Goal: Information Seeking & Learning: Learn about a topic

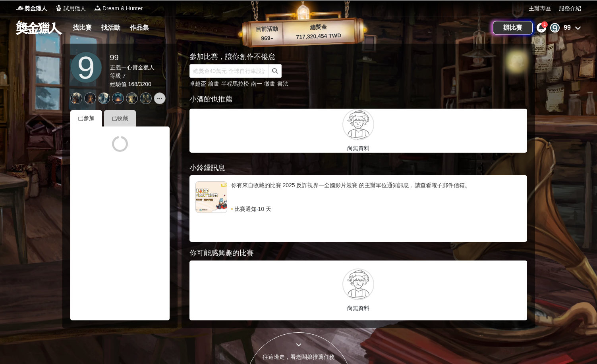
click at [124, 123] on div "已收藏" at bounding box center [120, 118] width 32 height 16
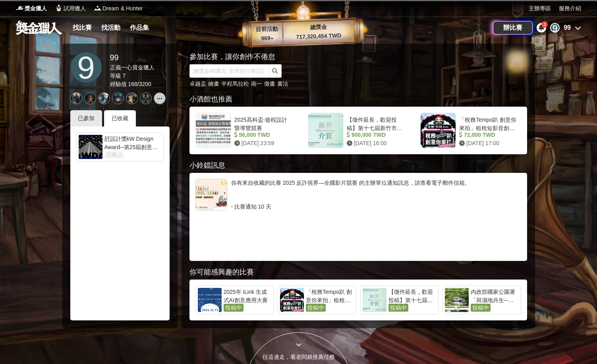
click at [134, 116] on div "已收藏" at bounding box center [120, 118] width 32 height 16
click at [542, 27] on div "1" at bounding box center [544, 24] width 6 height 6
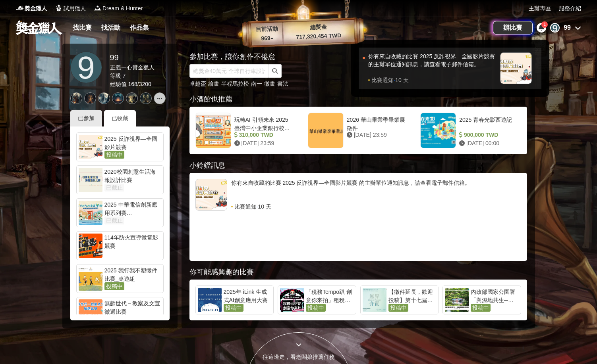
click at [476, 67] on div "你有來自收藏的比賽 2025 反詐視界—全國影片競賽 的主辦單位通知訊息，請查看電子郵件信箱。" at bounding box center [432, 64] width 128 height 24
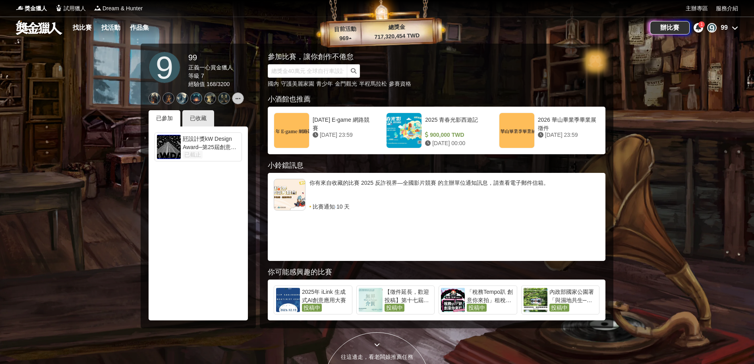
click at [596, 26] on div "1" at bounding box center [701, 24] width 6 height 6
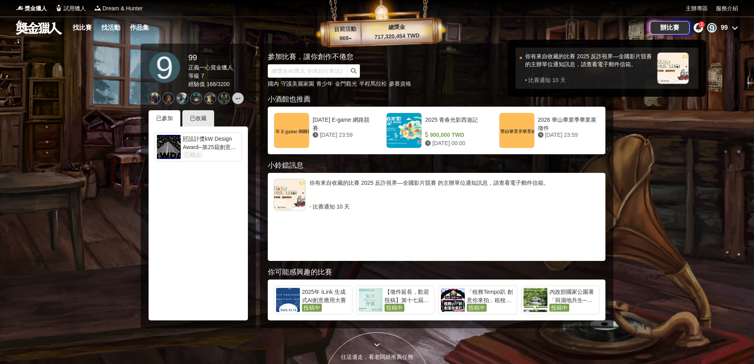
click at [596, 62] on div "你有來自收藏的比賽 2025 反詐視界—全國影片競賽 的主辦單位通知訊息，請查看電子郵件信箱。" at bounding box center [589, 64] width 128 height 24
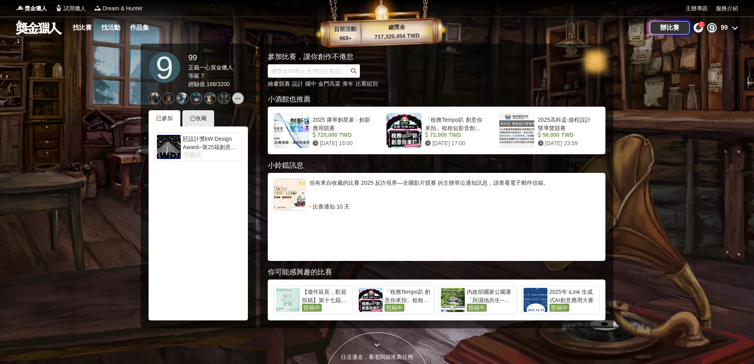
click at [729, 28] on div "9 99" at bounding box center [722, 28] width 31 height 10
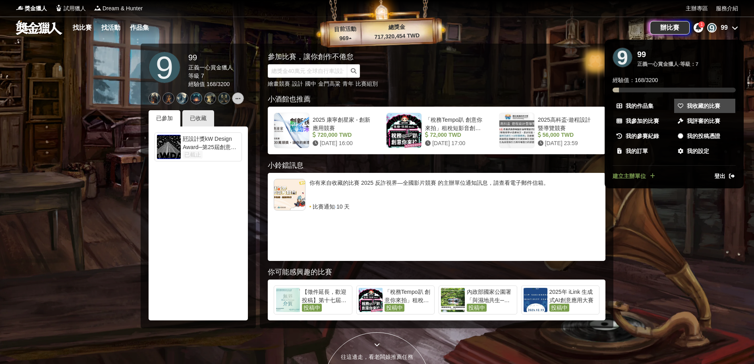
click at [705, 107] on span "我收藏的比賽" at bounding box center [702, 106] width 33 height 8
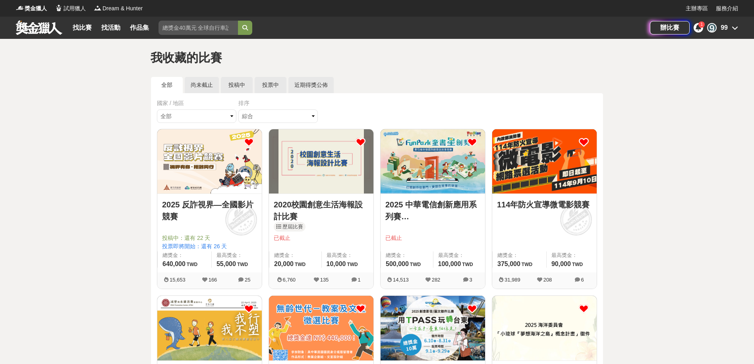
click at [216, 205] on link "2025 反詐視界—全國影片競賽" at bounding box center [209, 211] width 95 height 24
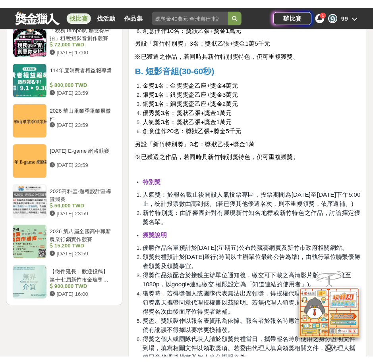
scroll to position [953, 0]
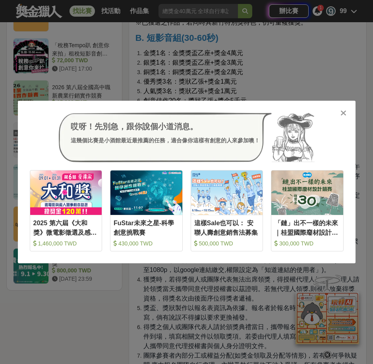
click at [345, 115] on icon at bounding box center [343, 113] width 6 height 8
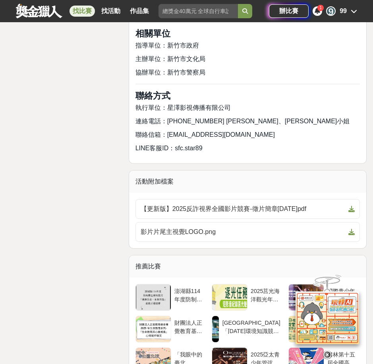
scroll to position [2461, 0]
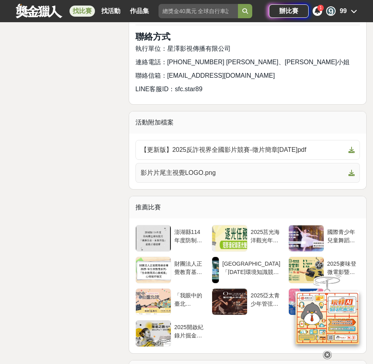
click at [166, 169] on link "影片片尾主視覺LOGO.png" at bounding box center [247, 173] width 224 height 20
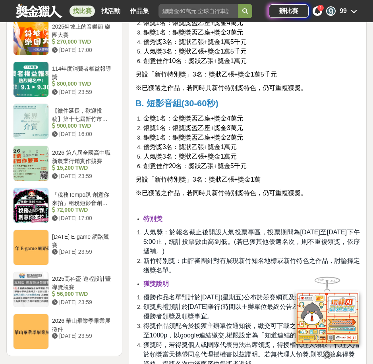
scroll to position [873, 0]
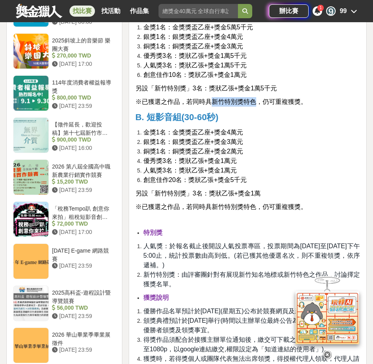
drag, startPoint x: 212, startPoint y: 103, endPoint x: 258, endPoint y: 106, distance: 46.1
click at [258, 105] on span "※已獲選之作品，若同時具新竹特別獎特色，仍可重複獲獎。" at bounding box center [221, 101] width 172 height 7
copy span "新竹特別獎特色"
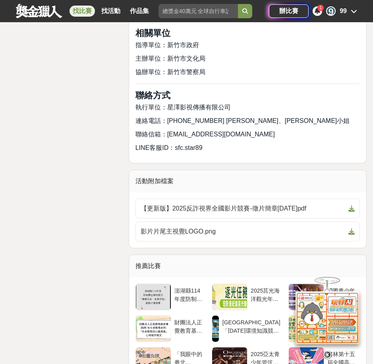
scroll to position [2471, 0]
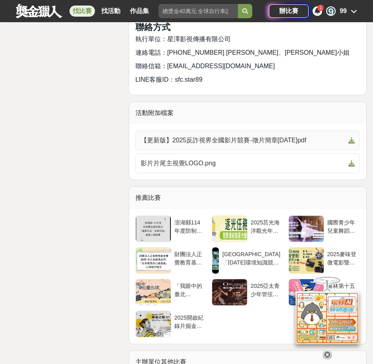
click at [326, 142] on span "【更新版】2025反詐視界全國影片競賽-徵片簡章[DATE]pdf" at bounding box center [243, 141] width 204 height 10
click at [80, 10] on link "找比賽" at bounding box center [81, 11] width 25 height 11
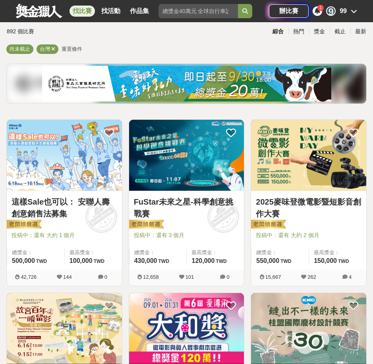
scroll to position [40, 0]
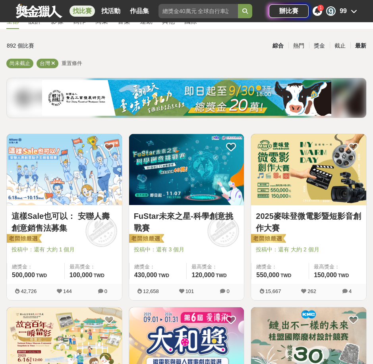
click at [360, 46] on div "最新" at bounding box center [360, 46] width 21 height 14
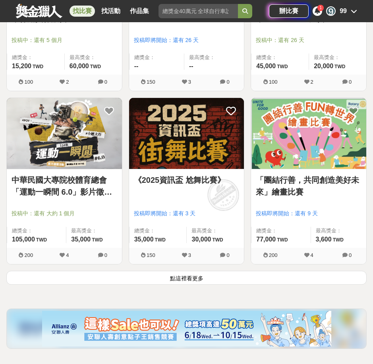
scroll to position [1310, 0]
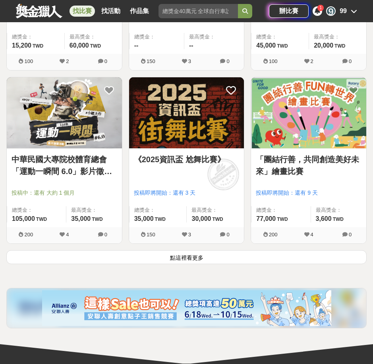
click at [120, 259] on button "點這裡看更多" at bounding box center [186, 258] width 360 height 14
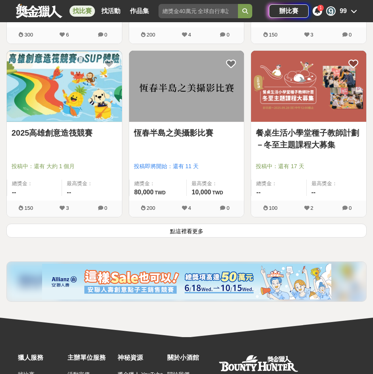
scroll to position [2700, 0]
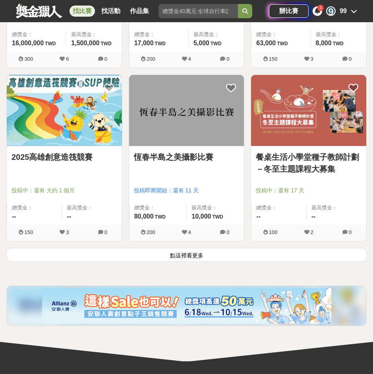
click at [97, 259] on button "點這裡看更多" at bounding box center [186, 255] width 360 height 14
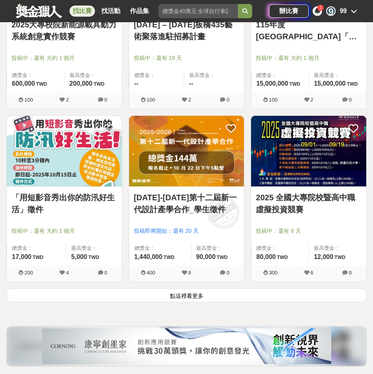
scroll to position [4050, 0]
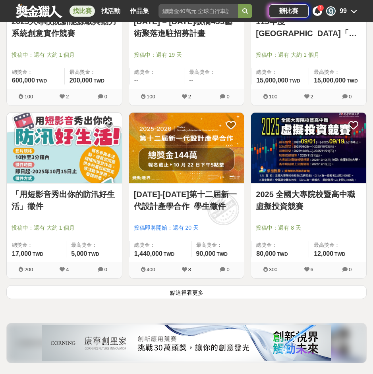
click at [174, 295] on button "點這裡看更多" at bounding box center [186, 292] width 360 height 14
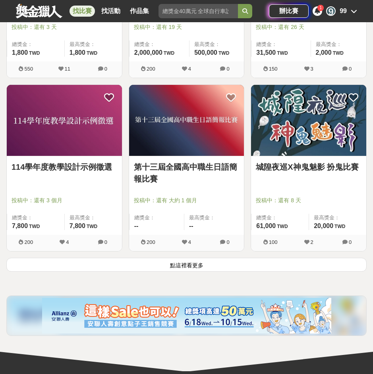
scroll to position [5479, 0]
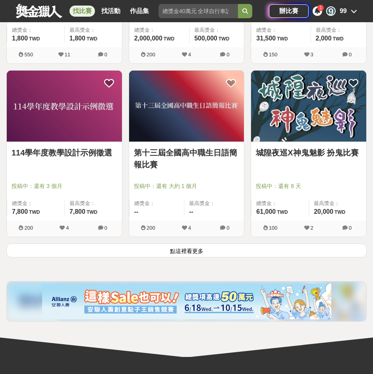
click at [199, 251] on button "點這裡看更多" at bounding box center [186, 251] width 360 height 14
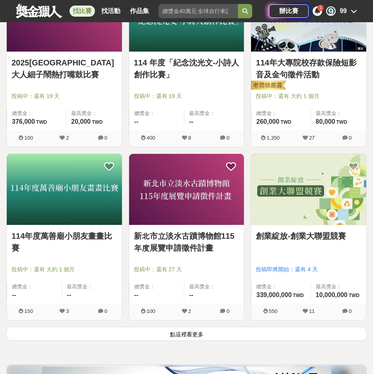
scroll to position [6829, 0]
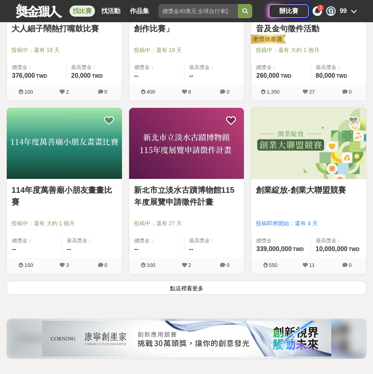
click at [202, 289] on button "點這裡看更多" at bounding box center [186, 288] width 360 height 14
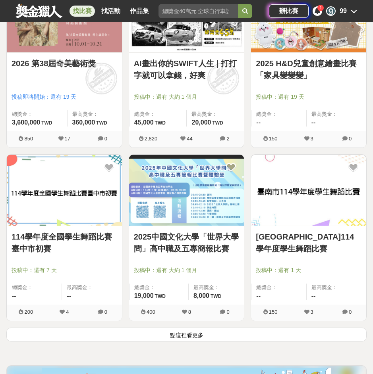
scroll to position [8218, 0]
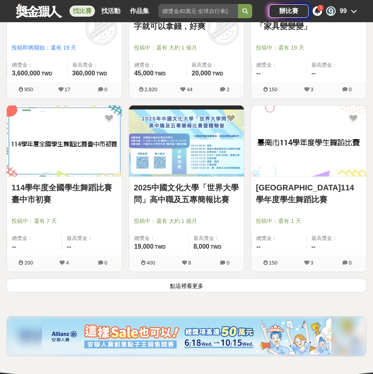
click at [195, 287] on button "點這裡看更多" at bounding box center [186, 286] width 360 height 14
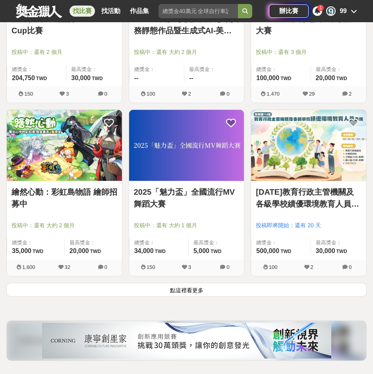
scroll to position [9687, 0]
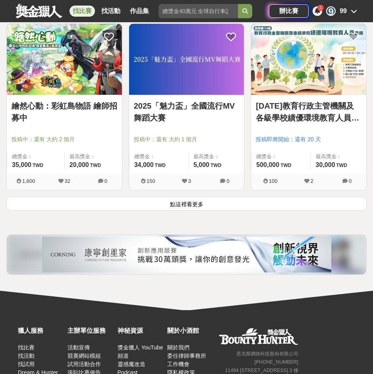
click at [187, 199] on button "點這裡看更多" at bounding box center [186, 204] width 360 height 14
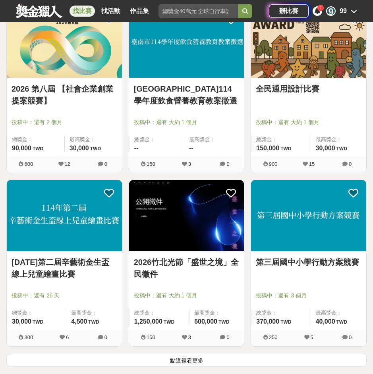
scroll to position [10997, 0]
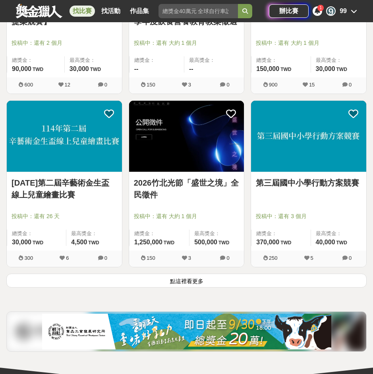
click at [188, 284] on button "點這裡看更多" at bounding box center [186, 281] width 360 height 14
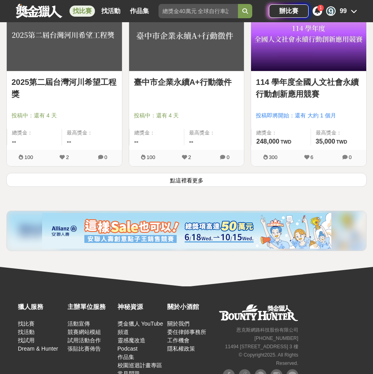
scroll to position [12506, 0]
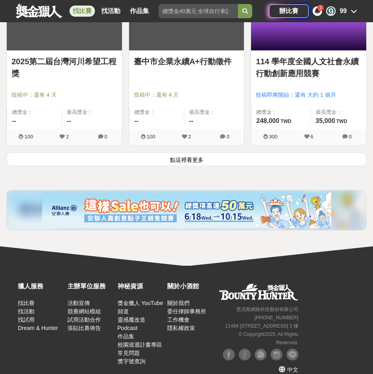
click at [250, 154] on button "點這裡看更多" at bounding box center [186, 159] width 360 height 14
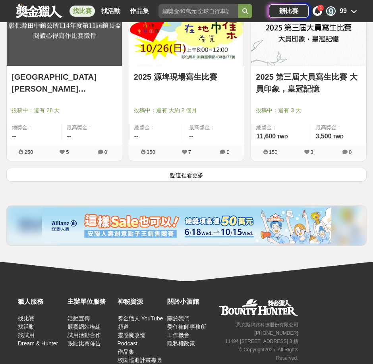
scroll to position [13895, 0]
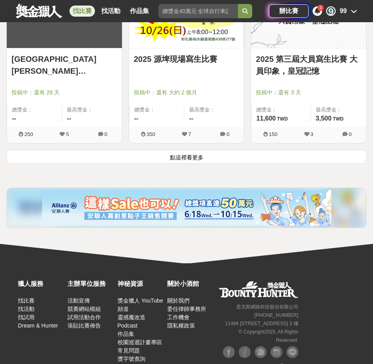
click at [153, 158] on button "點這裡看更多" at bounding box center [186, 157] width 360 height 14
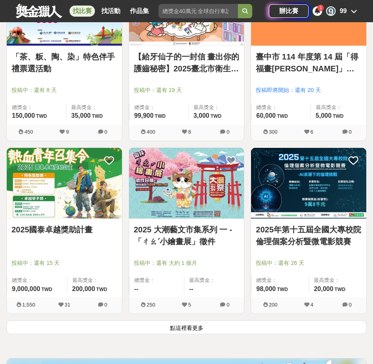
scroll to position [15126, 0]
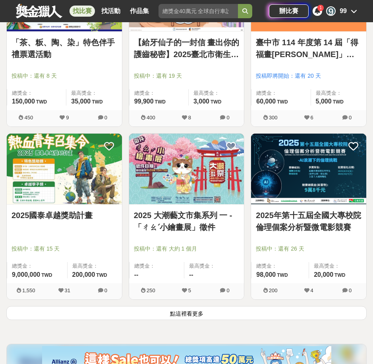
click at [110, 308] on button "點這裡看更多" at bounding box center [186, 313] width 360 height 14
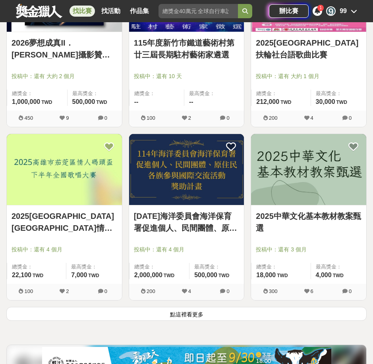
scroll to position [16516, 0]
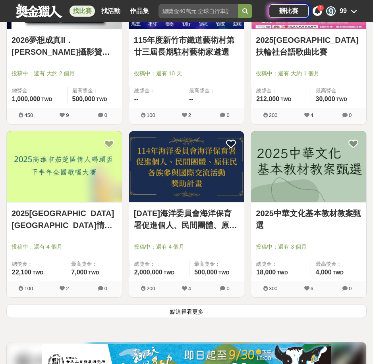
click at [134, 318] on button "點這裡看更多" at bounding box center [186, 312] width 360 height 14
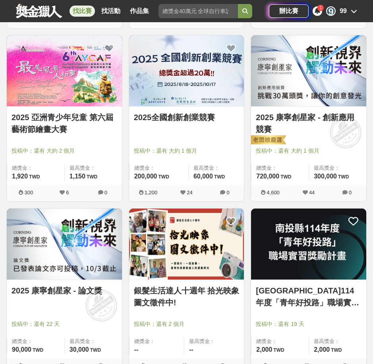
scroll to position [17826, 0]
